Goal: Find specific page/section: Find specific page/section

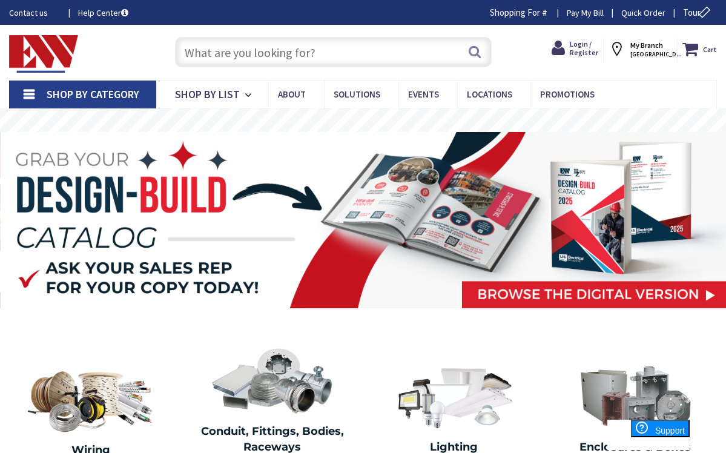
click at [314, 51] on input "text" at bounding box center [333, 52] width 317 height 30
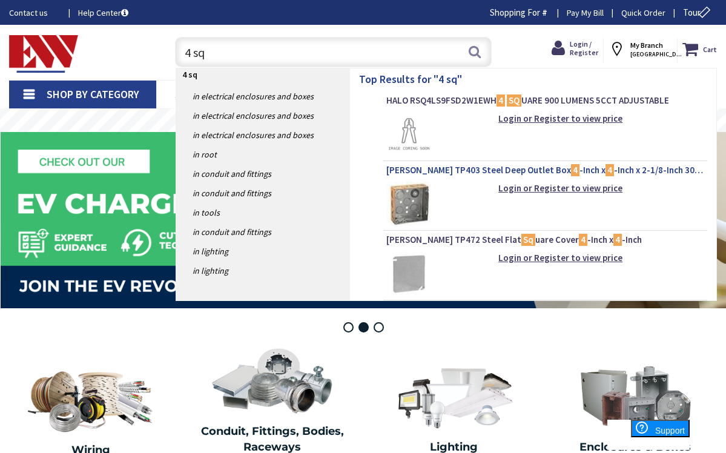
type input "4 sq"
click at [668, 170] on span "Crouse-Hinds TP403 Steel Deep Outlet Box 4 -Inch x 4 -Inch x 2-1/8-Inch 30.3-Cu…" at bounding box center [545, 170] width 318 height 12
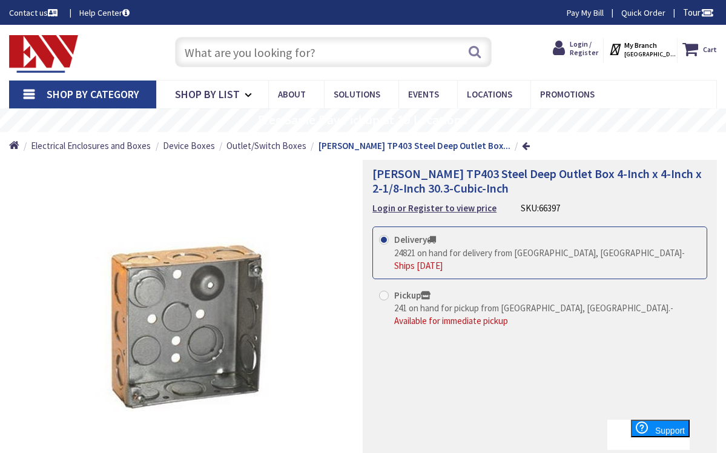
click at [297, 53] on input "text" at bounding box center [333, 52] width 317 height 30
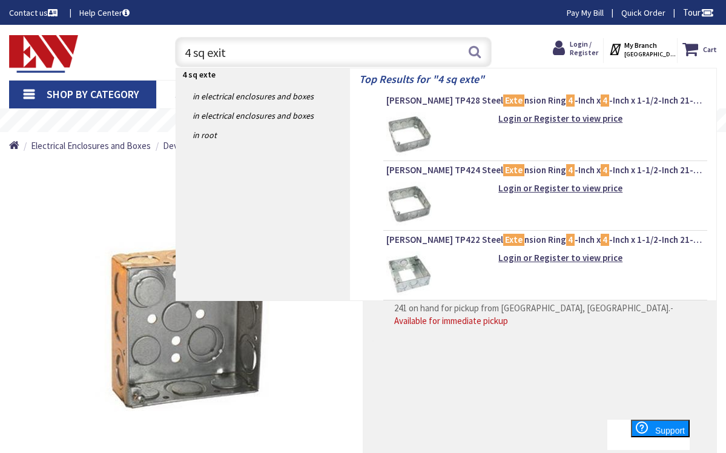
type input "4 sq exit"
drag, startPoint x: 297, startPoint y: 53, endPoint x: 634, endPoint y: 100, distance: 340.0
click at [634, 100] on span "Crouse-Hinds TP428 Steel Exte nsion Ring 4 -Inch x 4 -Inch x 1-1/2-Inch 21-Cubi…" at bounding box center [545, 100] width 318 height 12
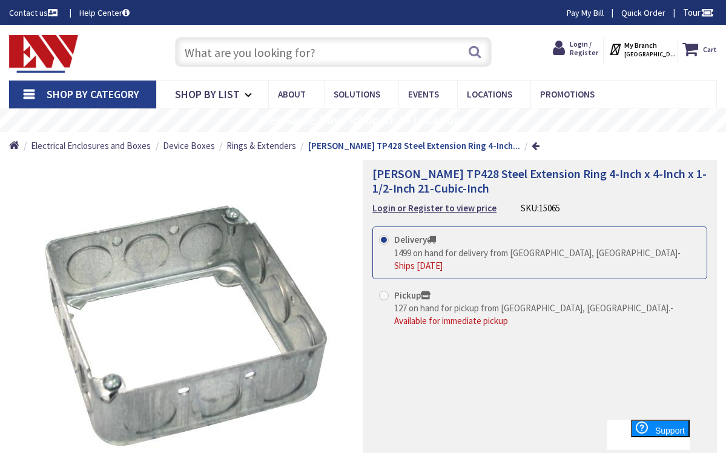
click at [273, 55] on input "text" at bounding box center [333, 52] width 317 height 30
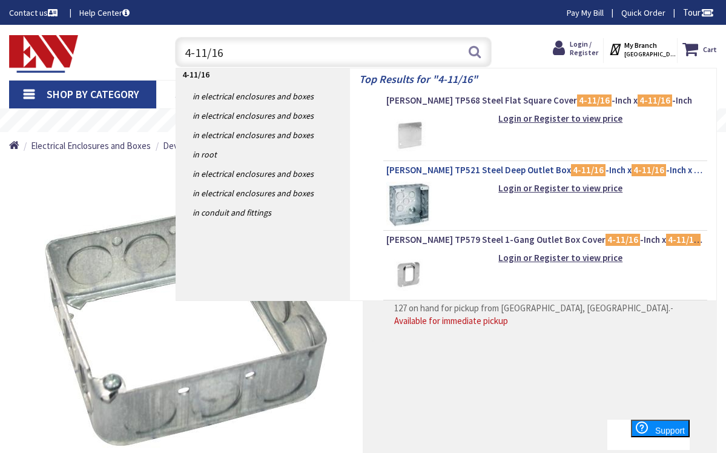
type input "4-11/16"
click at [632, 168] on mark "4-11/16" at bounding box center [649, 169] width 35 height 15
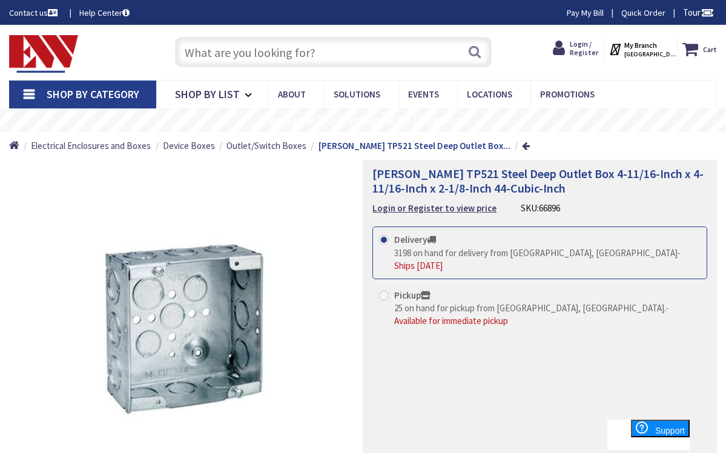
click at [249, 54] on input "text" at bounding box center [333, 52] width 317 height 30
click at [225, 53] on input "text" at bounding box center [333, 52] width 317 height 30
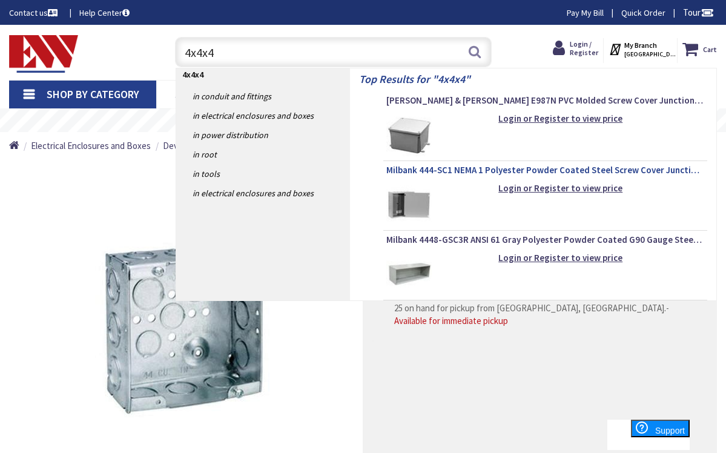
type input "4x4x4"
click at [477, 170] on span "Milbank 444-SC1 NEMA 1 Polyester Powder Coated Steel Screw Cover Junction Box 4…" at bounding box center [545, 170] width 318 height 12
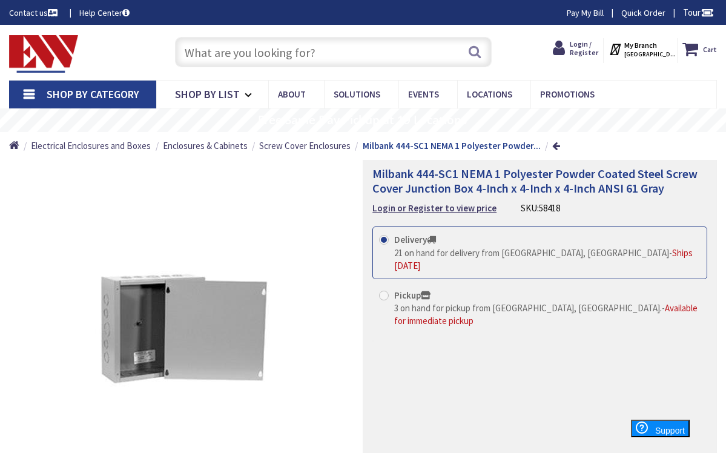
click at [230, 54] on input "text" at bounding box center [333, 52] width 317 height 30
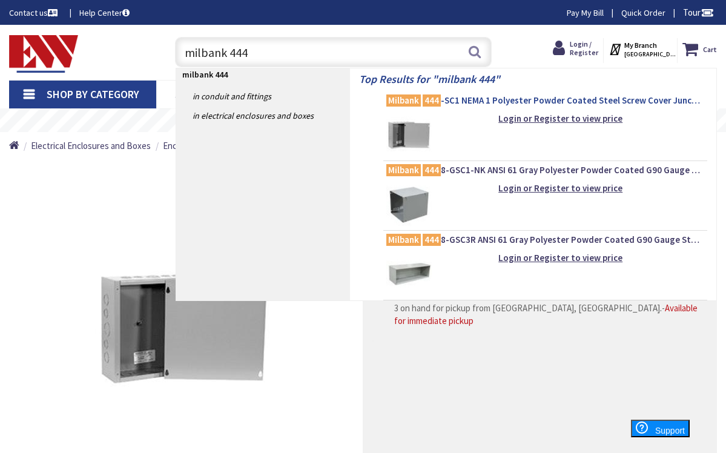
type input "milbank 444"
click at [458, 104] on span "Milbank 444 -SC1 NEMA 1 Polyester Powder Coated Steel Screw Cover Junction Box …" at bounding box center [545, 100] width 318 height 12
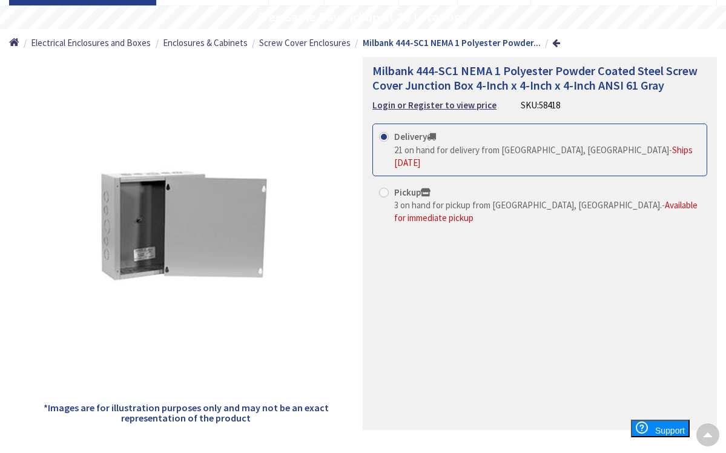
scroll to position [102, 0]
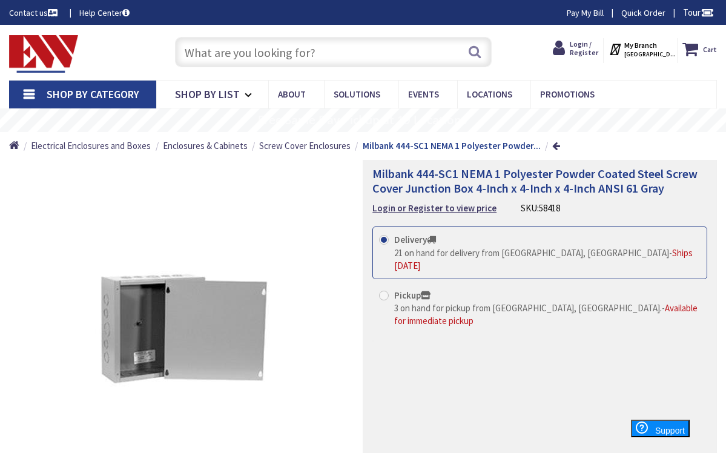
click at [262, 56] on input "text" at bounding box center [333, 52] width 317 height 30
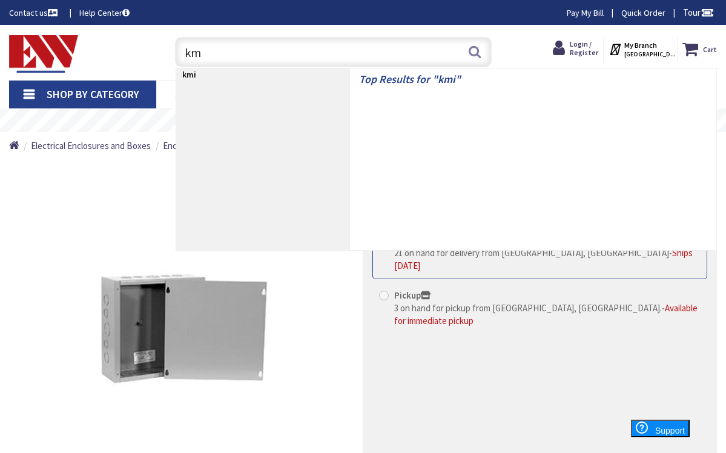
type input "k"
type input "milbank 444"
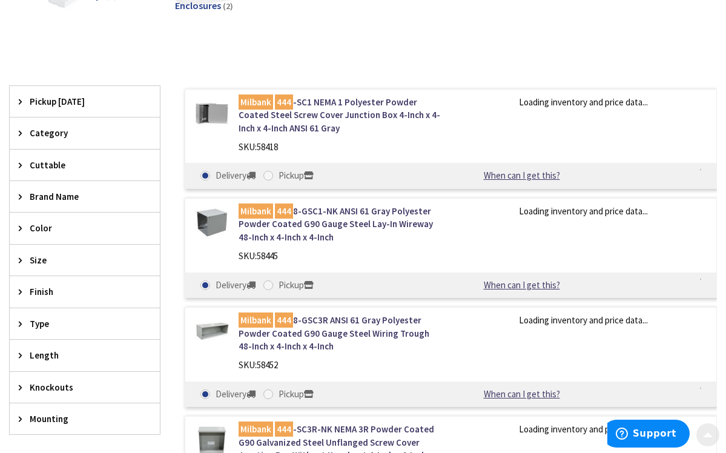
scroll to position [334, 0]
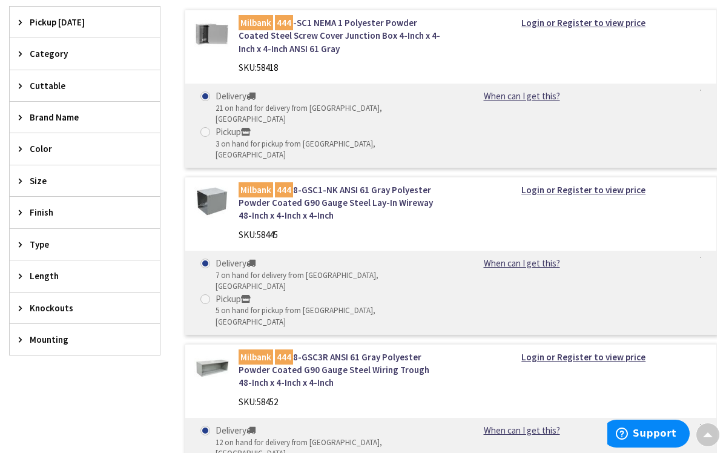
click at [44, 306] on span "Knockouts" at bounding box center [79, 308] width 99 height 13
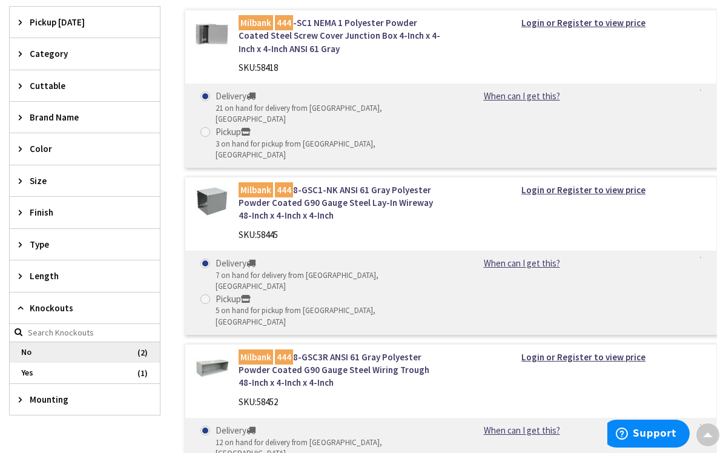
click at [28, 347] on span "No" at bounding box center [85, 352] width 150 height 21
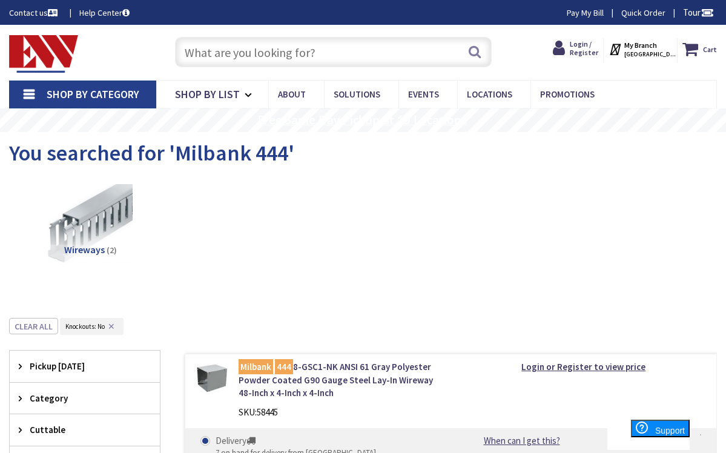
scroll to position [0, 0]
click at [245, 53] on input "text" at bounding box center [333, 52] width 317 height 30
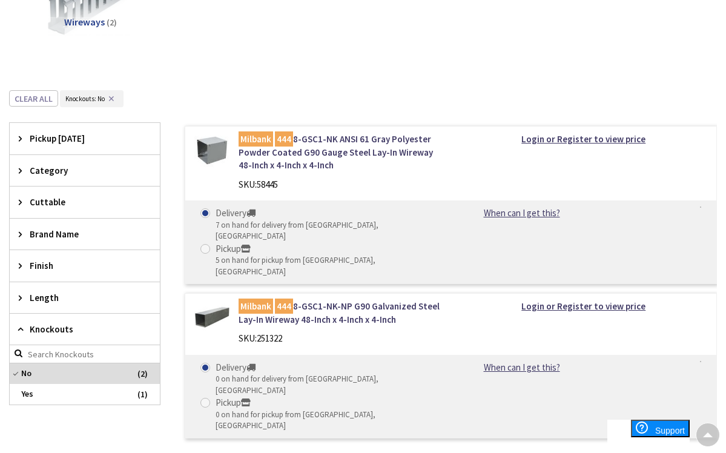
scroll to position [227, 0]
